Goal: Navigation & Orientation: Understand site structure

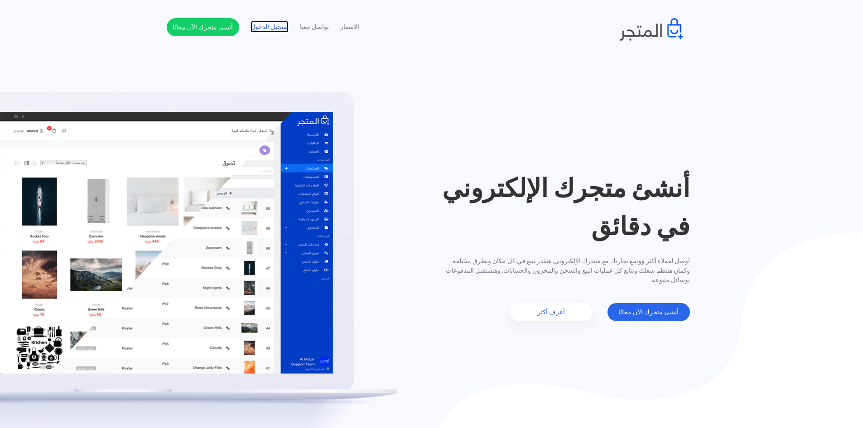
click at [259, 28] on link "تسجيل الدخول" at bounding box center [269, 27] width 38 height 10
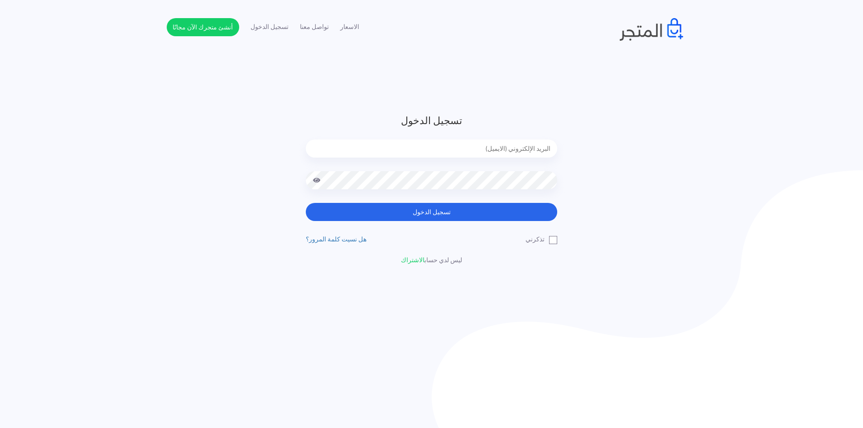
click at [461, 163] on div at bounding box center [431, 155] width 251 height 32
click at [457, 151] on input "email" at bounding box center [431, 148] width 251 height 18
type input "p"
type input "[EMAIL_ADDRESS][DOMAIN_NAME]"
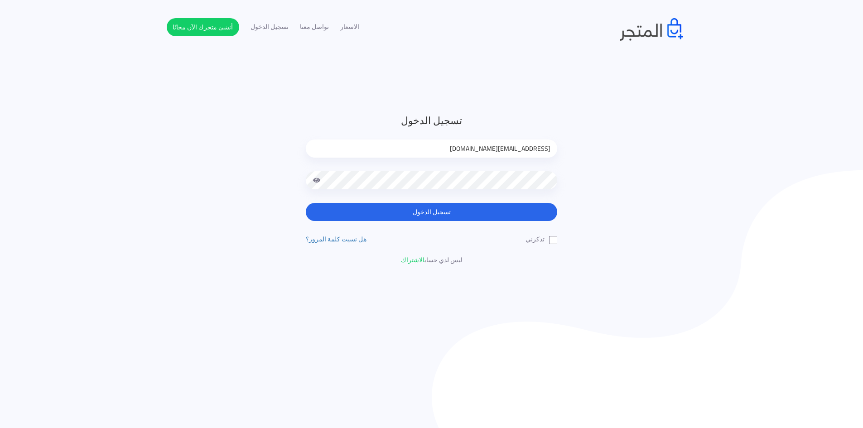
click at [315, 181] on span at bounding box center [316, 180] width 8 height 18
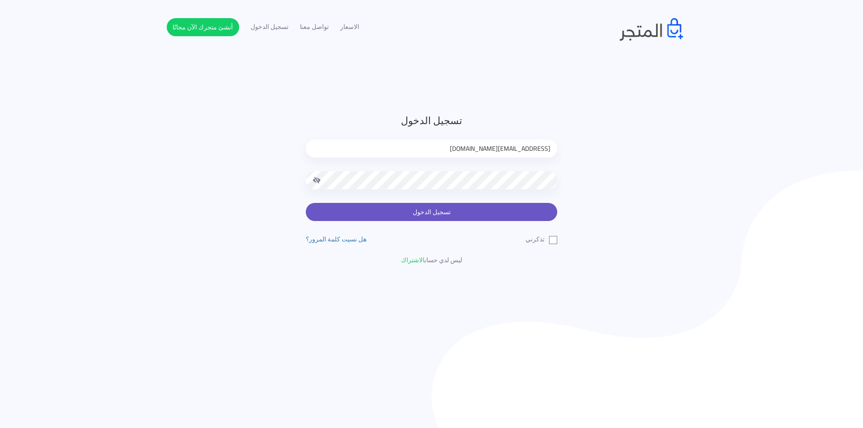
click at [510, 208] on button "تسجيل الدخول" at bounding box center [431, 212] width 251 height 18
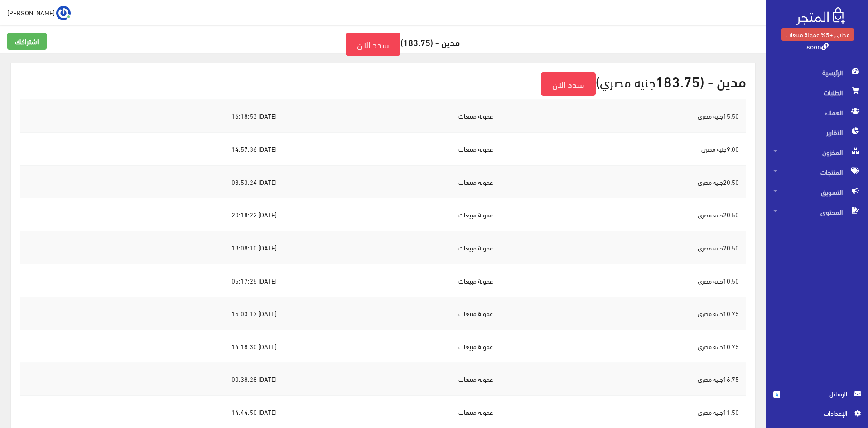
click at [396, 110] on td "عمولة مبيعات" at bounding box center [392, 116] width 216 height 33
click at [826, 68] on span "الرئيسية" at bounding box center [816, 72] width 87 height 20
click at [809, 48] on link "seen" at bounding box center [817, 45] width 22 height 13
click at [37, 43] on link "اشتراكك" at bounding box center [26, 41] width 39 height 17
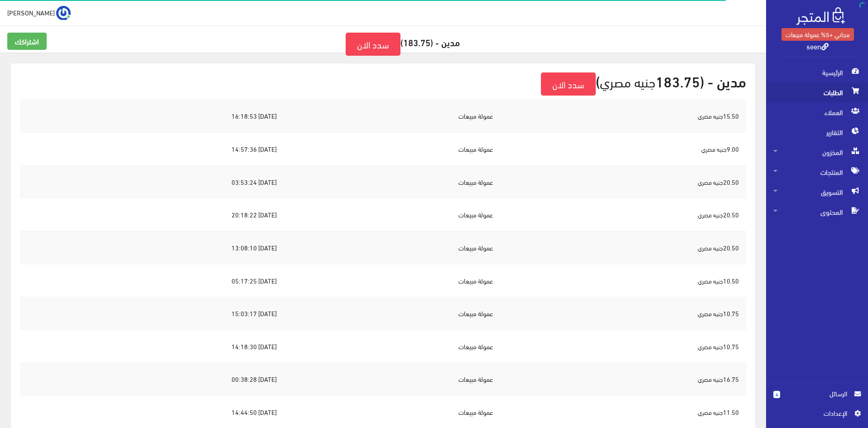
click at [847, 83] on span "الطلبات" at bounding box center [816, 92] width 87 height 20
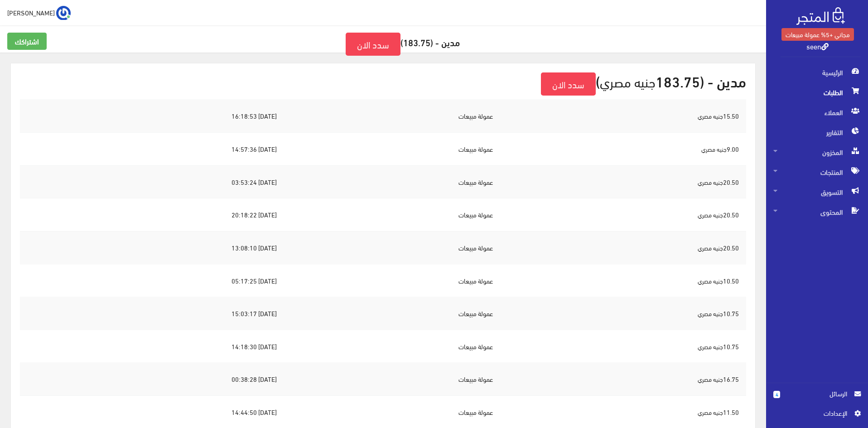
click at [842, 96] on span "الطلبات" at bounding box center [816, 92] width 87 height 20
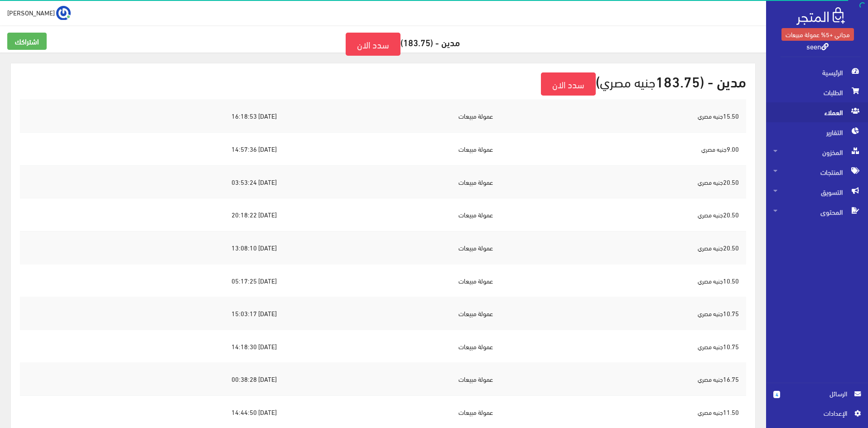
click at [825, 113] on span "العملاء" at bounding box center [816, 112] width 87 height 20
click at [821, 130] on span "التقارير" at bounding box center [816, 132] width 87 height 20
click at [804, 163] on span "المنتجات" at bounding box center [816, 172] width 87 height 20
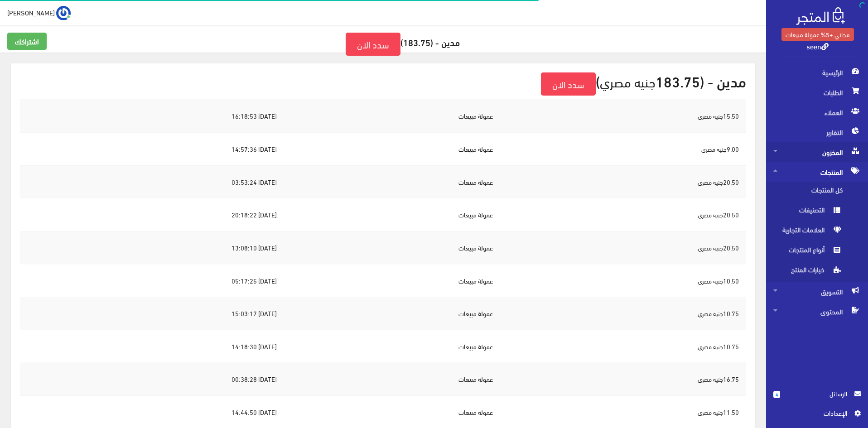
click at [806, 150] on span "المخزون" at bounding box center [816, 152] width 87 height 20
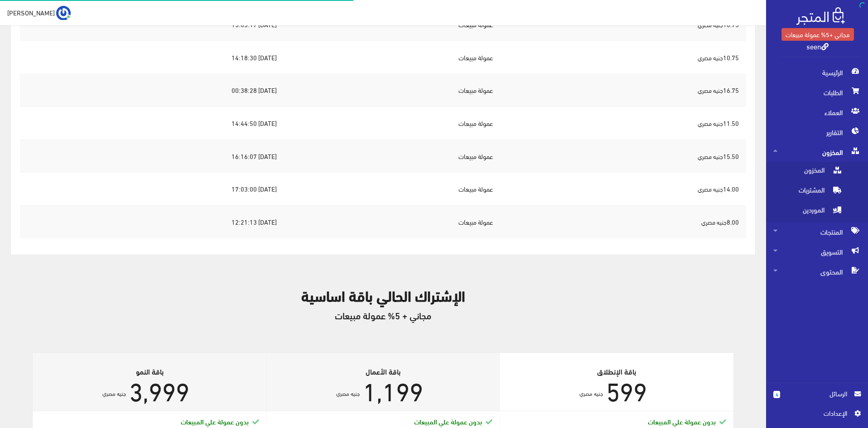
scroll to position [317, 0]
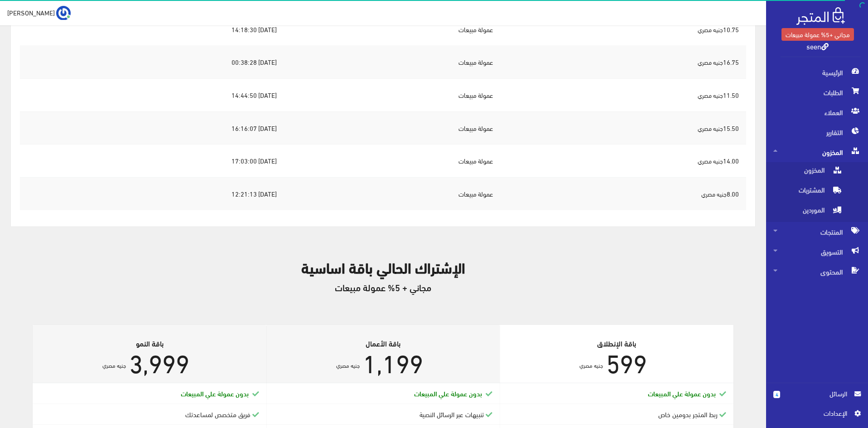
click at [816, 397] on span "الرسائل" at bounding box center [817, 393] width 60 height 10
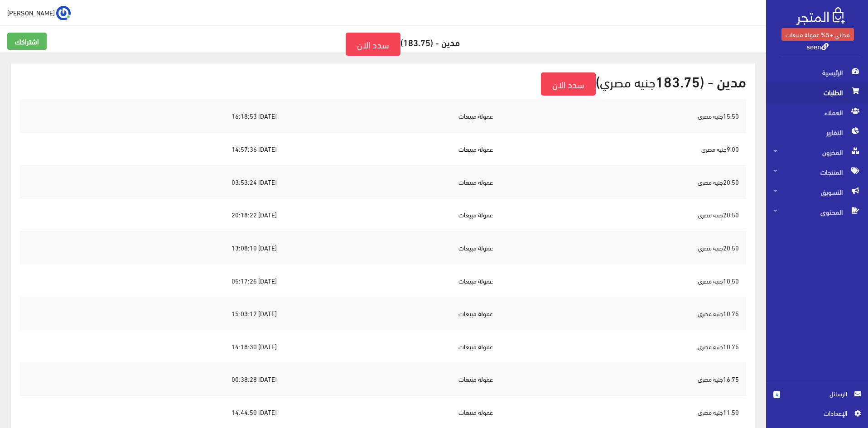
click at [814, 87] on span "الطلبات" at bounding box center [816, 92] width 87 height 20
click at [807, 192] on span "التسويق" at bounding box center [816, 192] width 87 height 20
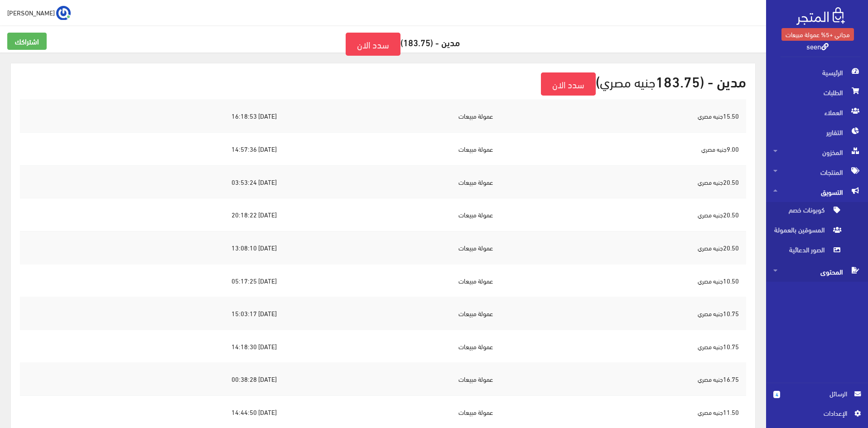
click at [773, 270] on icon at bounding box center [775, 270] width 4 height 6
click at [786, 172] on span "المنتجات" at bounding box center [816, 172] width 87 height 20
click at [775, 152] on icon at bounding box center [775, 151] width 4 height 6
